Goal: Task Accomplishment & Management: Manage account settings

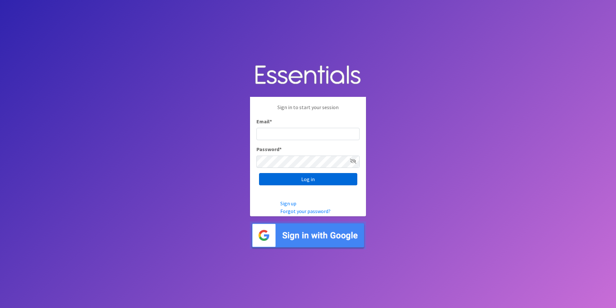
type input "[EMAIL_ADDRESS][DOMAIN_NAME]"
click at [300, 182] on input "Log in" at bounding box center [308, 179] width 98 height 12
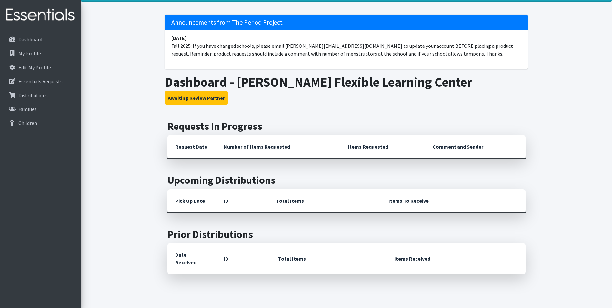
scroll to position [32, 0]
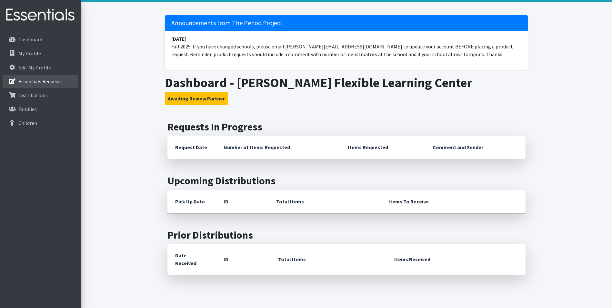
click at [51, 84] on p "Essentials Requests" at bounding box center [40, 81] width 44 height 6
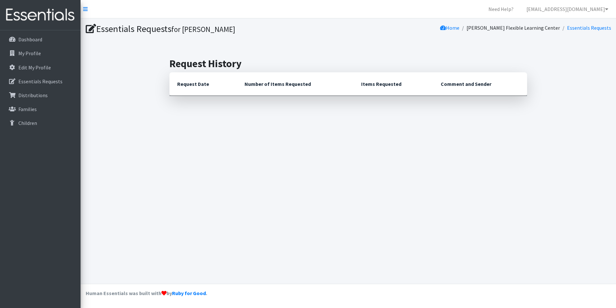
click at [208, 84] on th "Request Date" at bounding box center [203, 84] width 67 height 24
click at [39, 45] on link "Dashboard" at bounding box center [40, 39] width 75 height 13
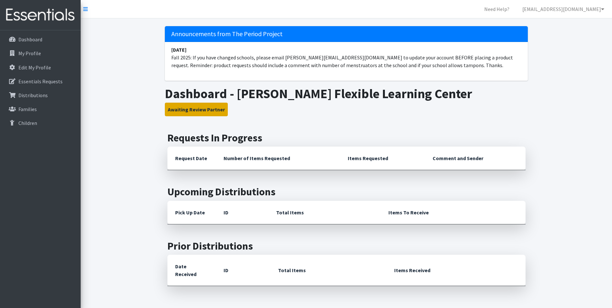
click at [189, 109] on button "Awaiting Review Partner" at bounding box center [196, 110] width 63 height 14
click at [201, 115] on button "Awaiting Review Partner" at bounding box center [196, 110] width 63 height 14
click at [42, 84] on p "Essentials Requests" at bounding box center [40, 81] width 44 height 6
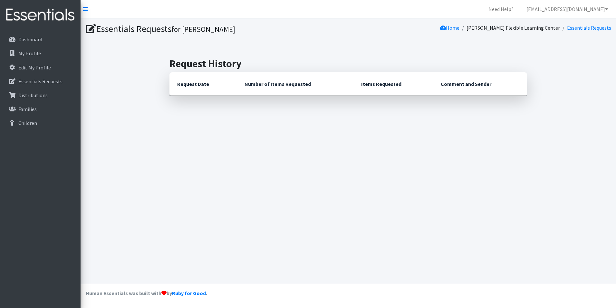
click at [586, 32] on li "Essentials Requests" at bounding box center [585, 27] width 51 height 9
click at [586, 30] on link "Essentials Requests" at bounding box center [589, 28] width 44 height 6
click at [227, 89] on th "Request Date" at bounding box center [203, 84] width 67 height 24
